Goal: Navigation & Orientation: Find specific page/section

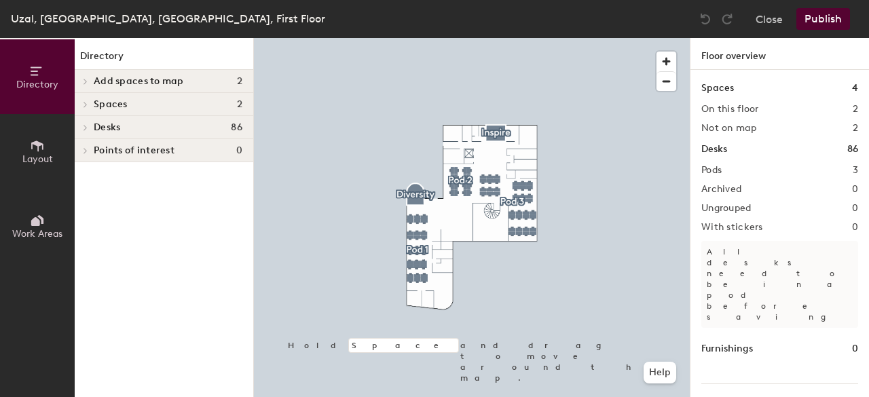
click at [126, 130] on h4 "Desks 86" at bounding box center [168, 127] width 149 height 11
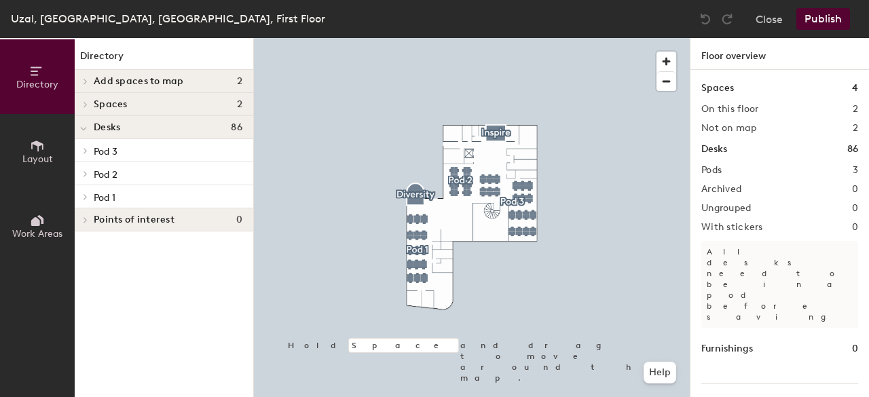
click at [132, 157] on p "Pod 3" at bounding box center [168, 151] width 149 height 18
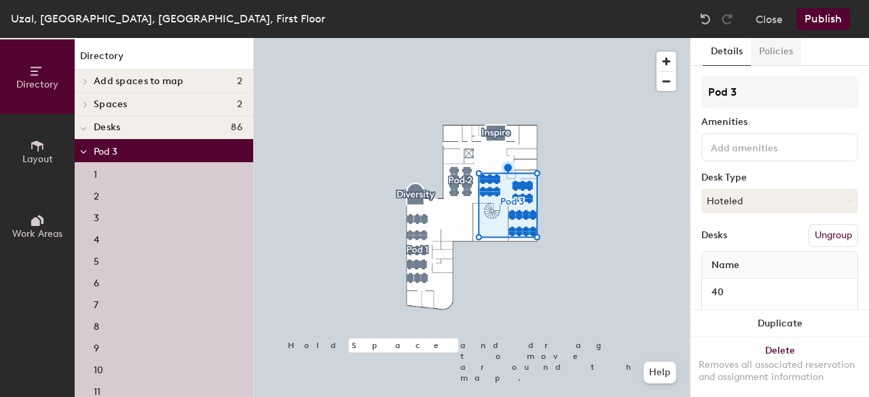
click at [775, 58] on button "Policies" at bounding box center [776, 52] width 50 height 28
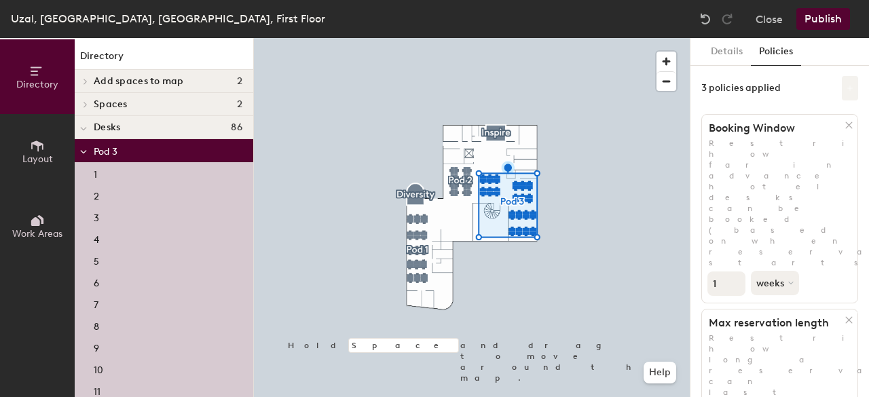
click at [850, 85] on icon at bounding box center [849, 88] width 7 height 7
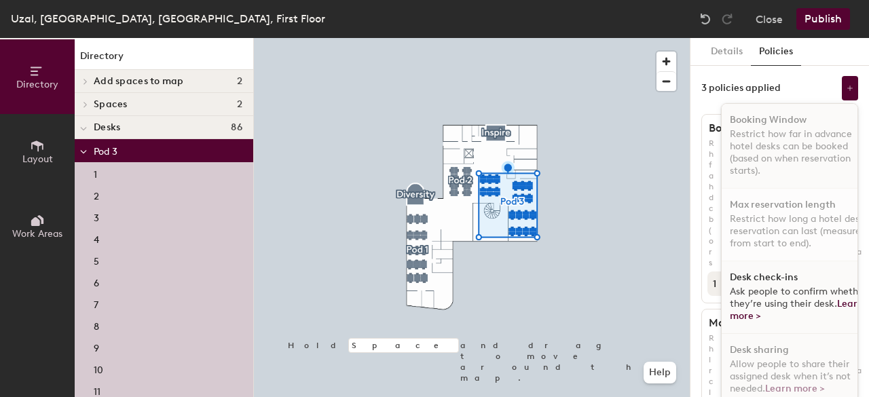
scroll to position [7, 0]
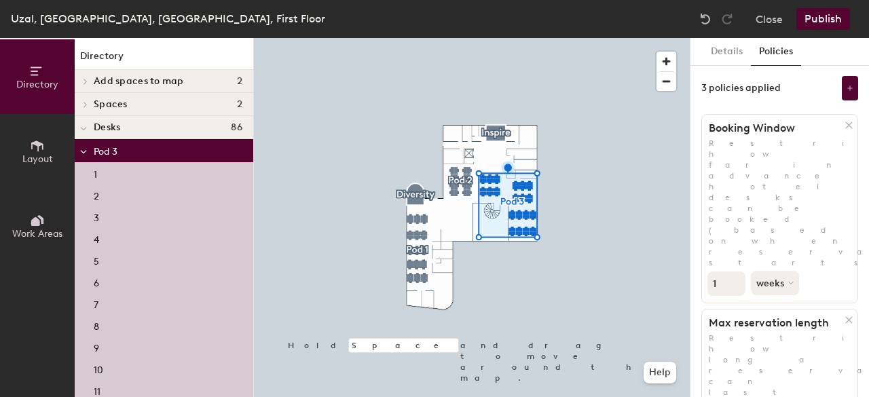
click at [821, 70] on div "Details Policies 3 policies applied Booking Window Restrict how far in advance …" at bounding box center [779, 217] width 179 height 359
click at [87, 149] on div at bounding box center [84, 150] width 18 height 22
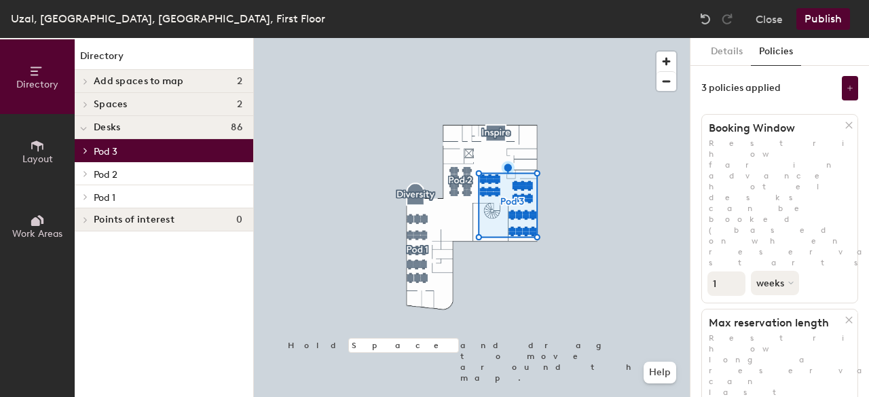
click at [98, 185] on div "Pod 1" at bounding box center [164, 196] width 179 height 23
click at [138, 125] on h4 "Desks 86" at bounding box center [168, 127] width 149 height 11
